Goal: Find specific page/section: Find specific page/section

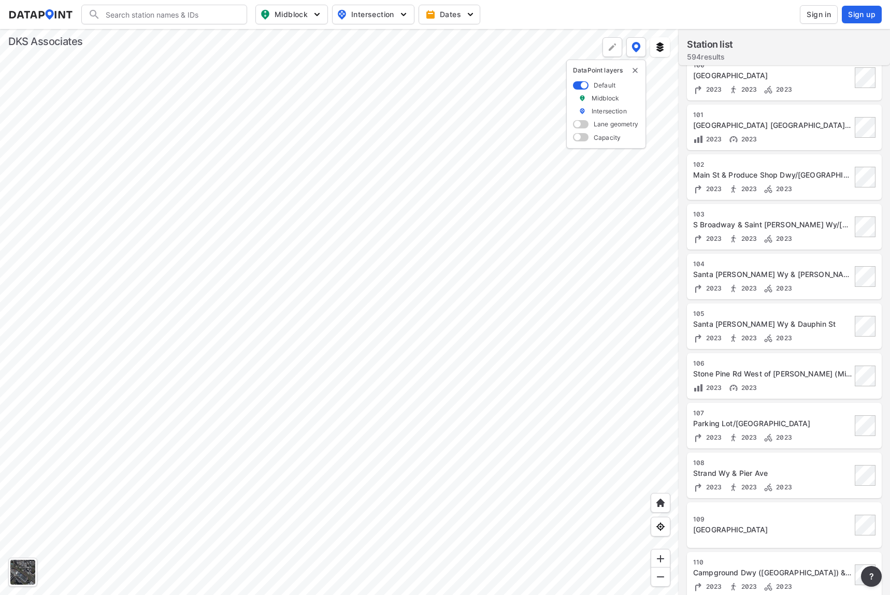
scroll to position [751, 0]
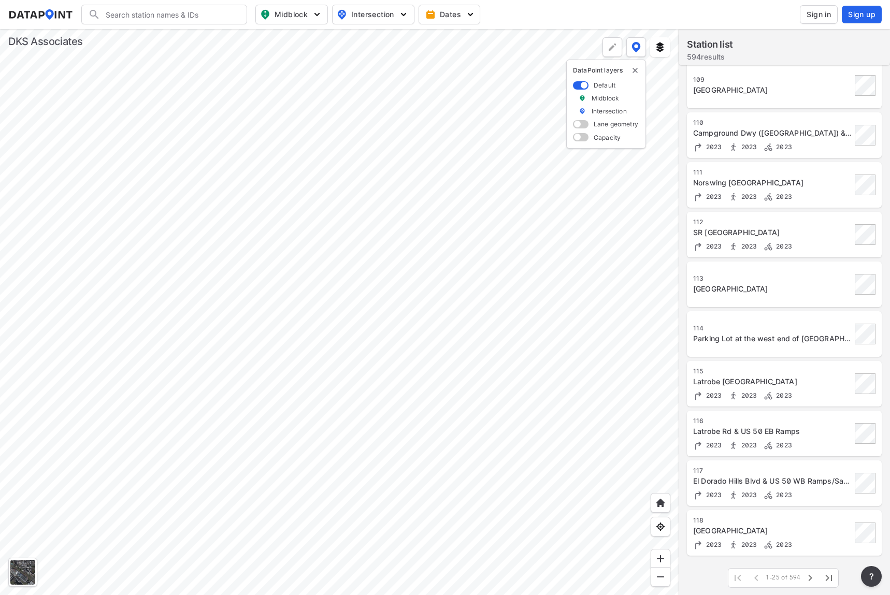
click at [791, 278] on div "113" at bounding box center [772, 279] width 158 height 8
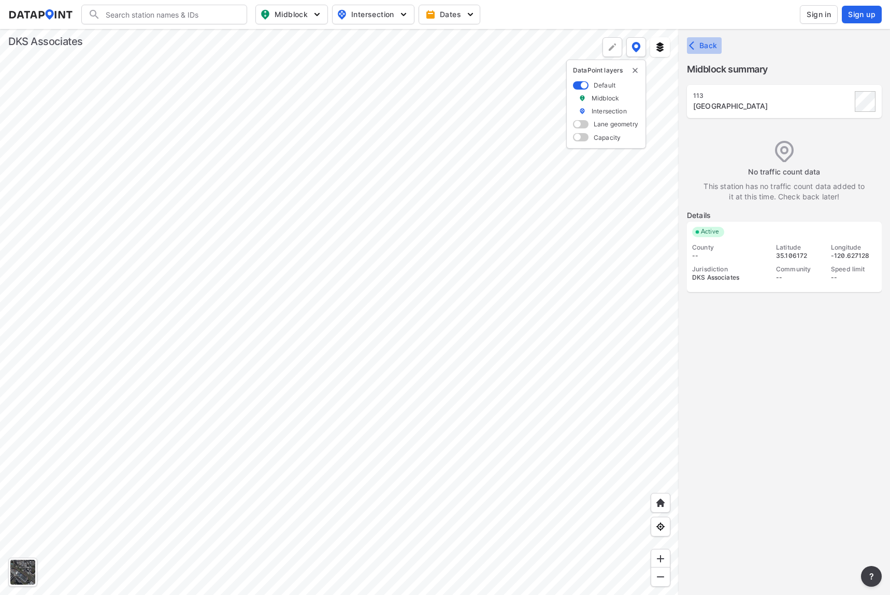
click at [709, 45] on span "Back" at bounding box center [704, 45] width 26 height 10
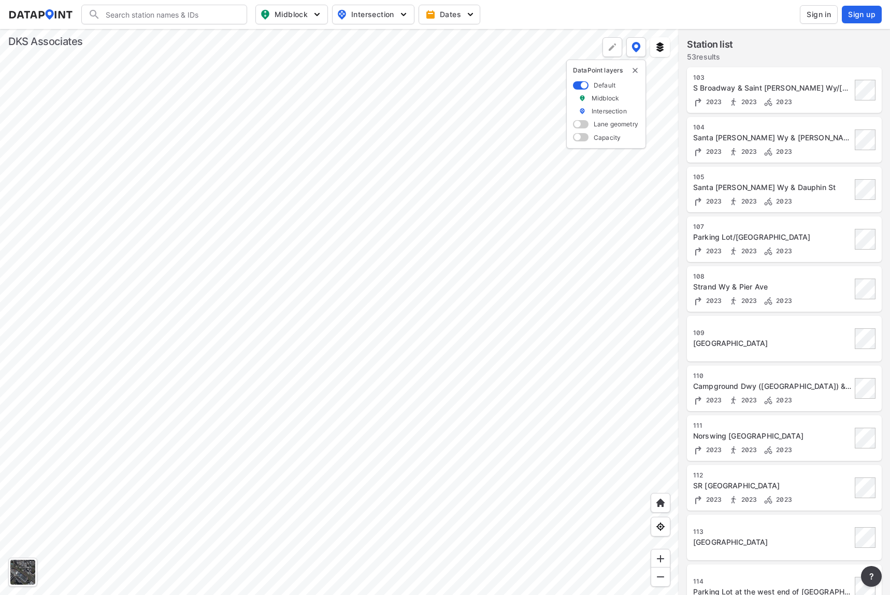
click at [778, 84] on div "S Broadway & Saint [PERSON_NAME] Wy/[GEOGRAPHIC_DATA][PERSON_NAME]" at bounding box center [772, 88] width 158 height 10
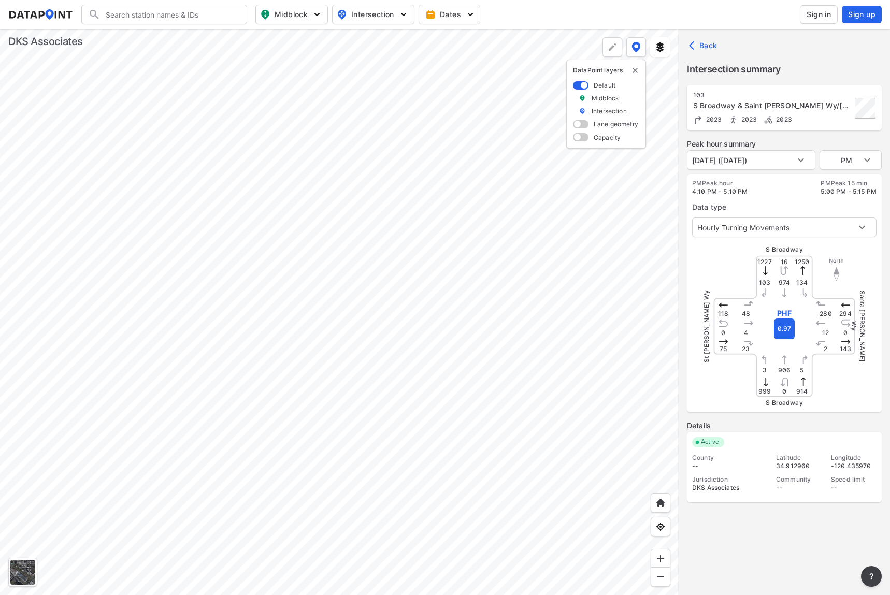
click at [322, 295] on div at bounding box center [339, 312] width 679 height 566
click at [164, 10] on input "Search" at bounding box center [170, 14] width 140 height 17
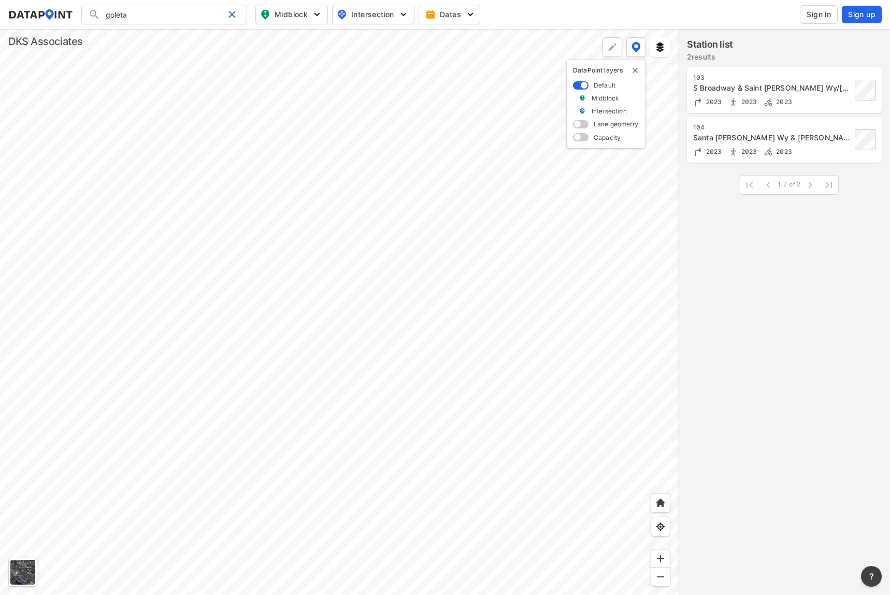
type input "goleta"
click at [752, 79] on div "103" at bounding box center [772, 78] width 158 height 8
